Goal: Book appointment/travel/reservation

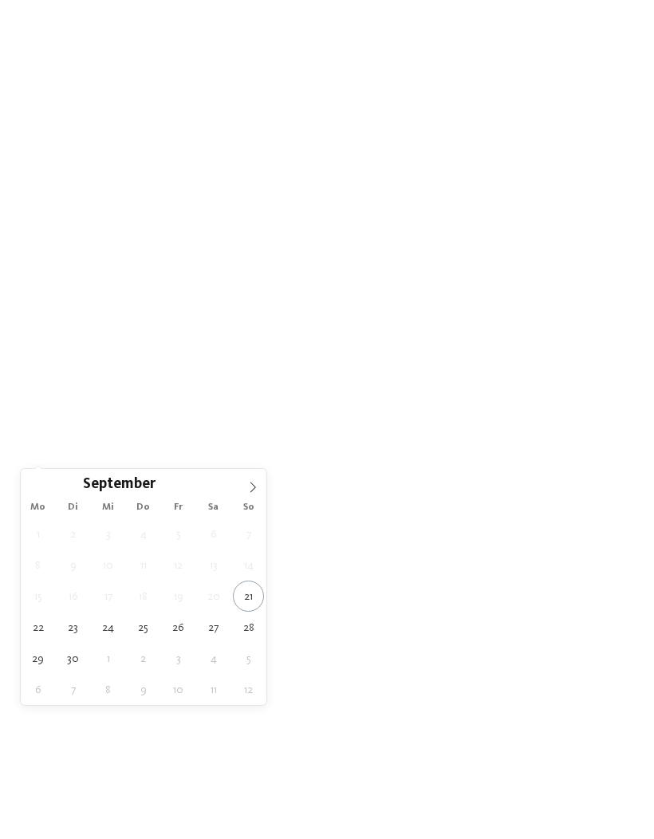
click at [252, 479] on span at bounding box center [252, 482] width 27 height 27
click at [250, 484] on icon at bounding box center [252, 487] width 11 height 11
click at [250, 483] on icon at bounding box center [252, 487] width 11 height 11
type div "27.12.2025"
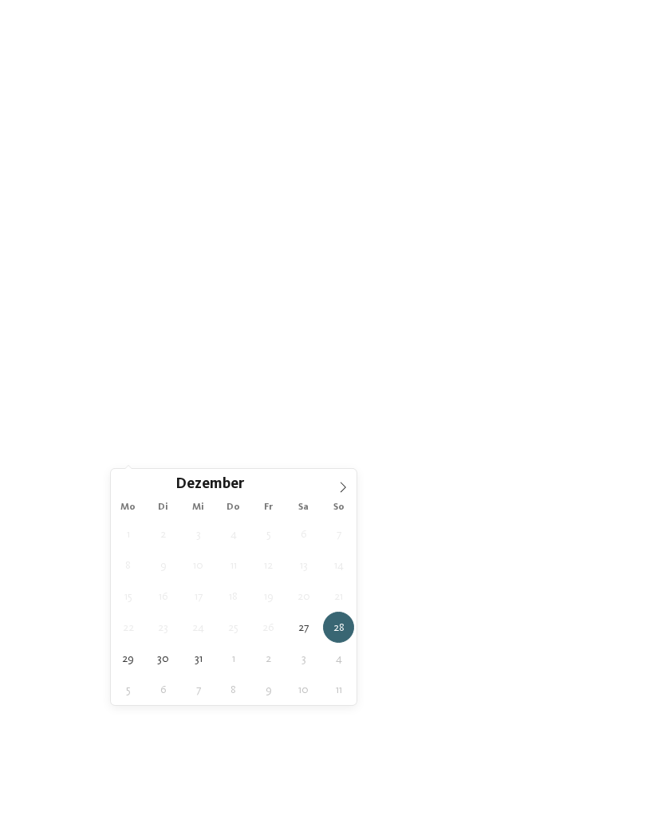
click at [345, 488] on icon at bounding box center [343, 487] width 6 height 10
type input "****"
type div "04.01.2026"
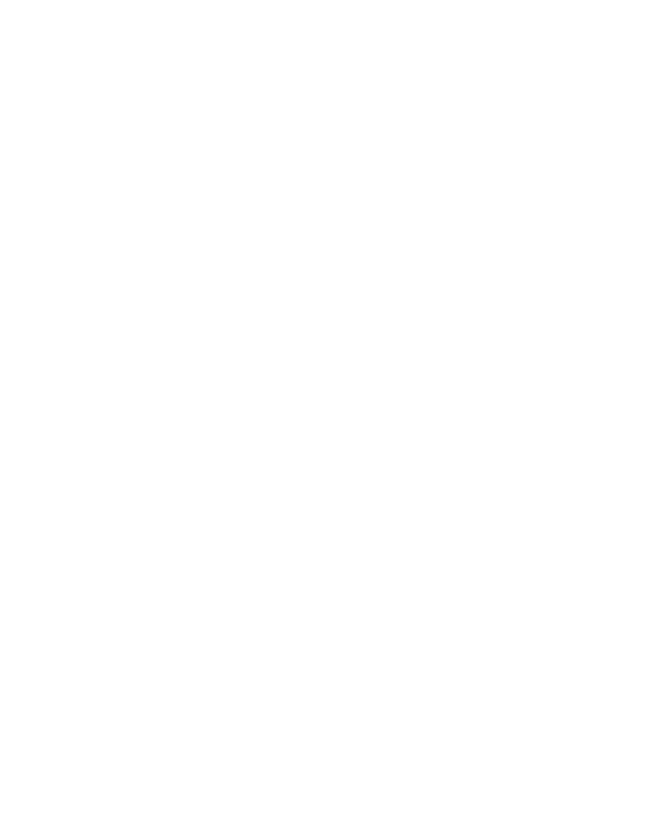
click at [601, 434] on link "Hotel finden" at bounding box center [590, 420] width 85 height 28
click at [532, 137] on div "Weitere Filter anzeigen" at bounding box center [521, 151] width 28 height 28
click at [293, 444] on div at bounding box center [295, 452] width 16 height 16
click at [498, 524] on div "übernehmen" at bounding box center [327, 540] width 462 height 32
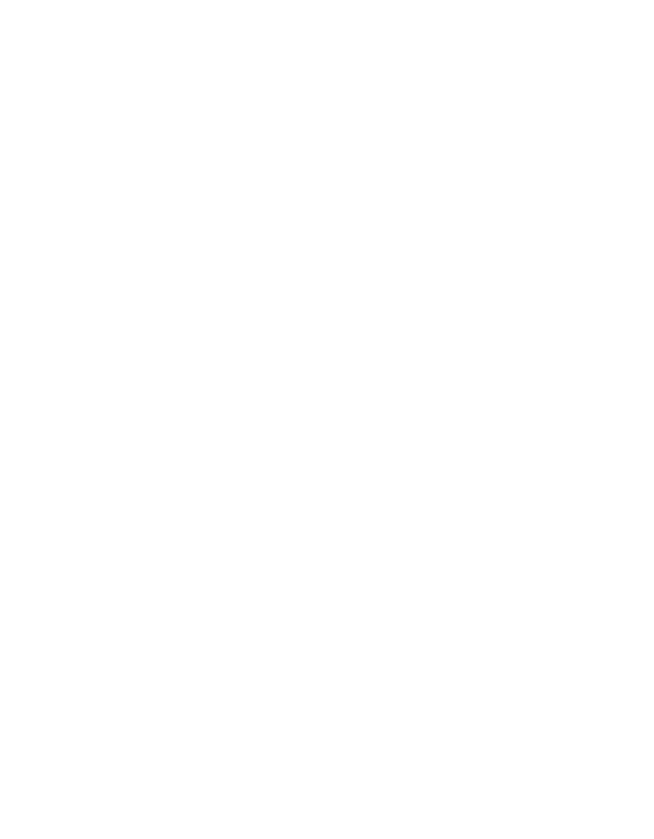
scroll to position [422, 0]
click at [66, 304] on h4 "Post Alpina - Family Mountain Chalets ****ˢ" at bounding box center [175, 325] width 255 height 42
click at [365, 434] on div "jetzt anfragen" at bounding box center [300, 427] width 132 height 32
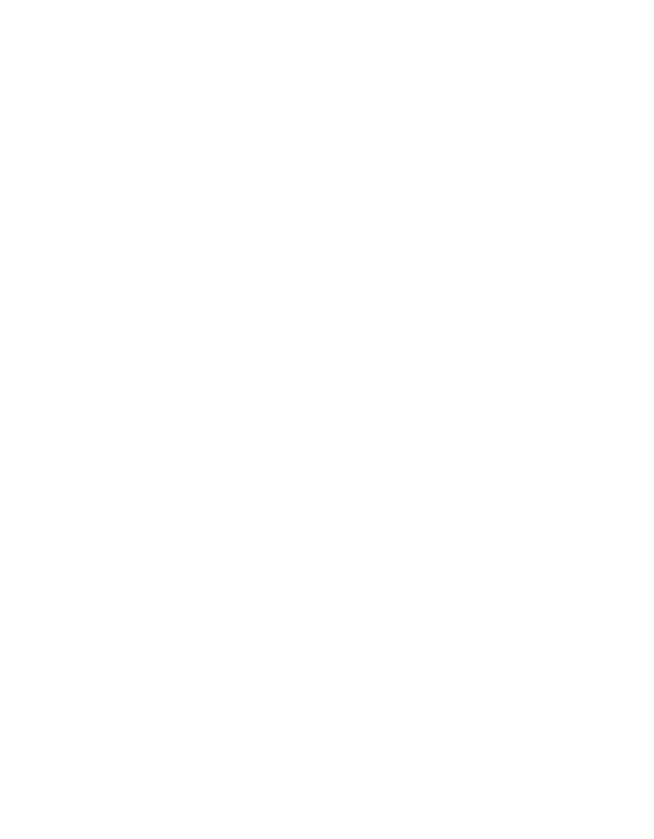
scroll to position [4147, 0]
click at [630, 254] on icon at bounding box center [622, 268] width 34 height 28
